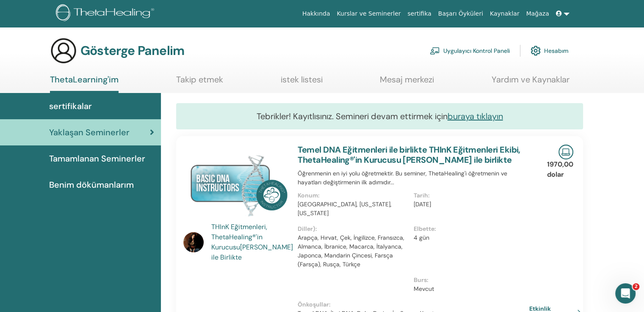
click at [104, 162] on font "Tamamlanan Seminerler" at bounding box center [97, 158] width 96 height 11
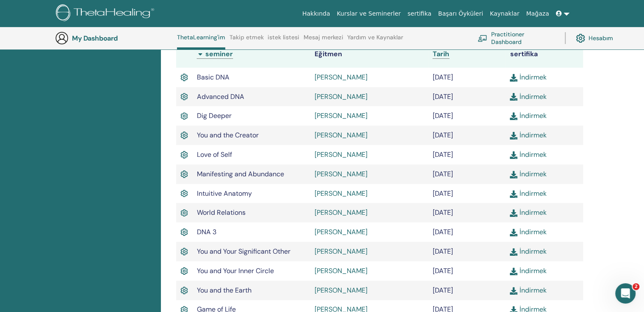
scroll to position [276, 0]
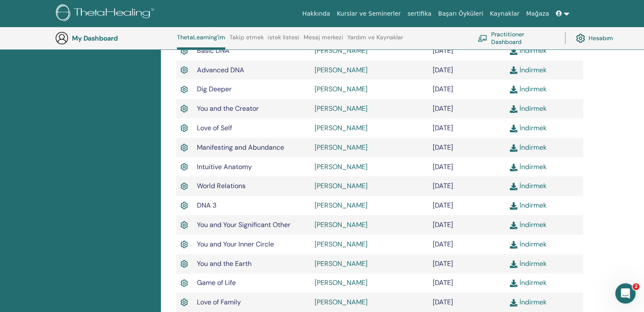
click at [522, 109] on link "İndirmek" at bounding box center [528, 108] width 36 height 9
click at [522, 227] on link "İndirmek" at bounding box center [528, 225] width 36 height 9
click at [532, 247] on link "İndirmek" at bounding box center [528, 244] width 36 height 9
